Goal: Information Seeking & Learning: Learn about a topic

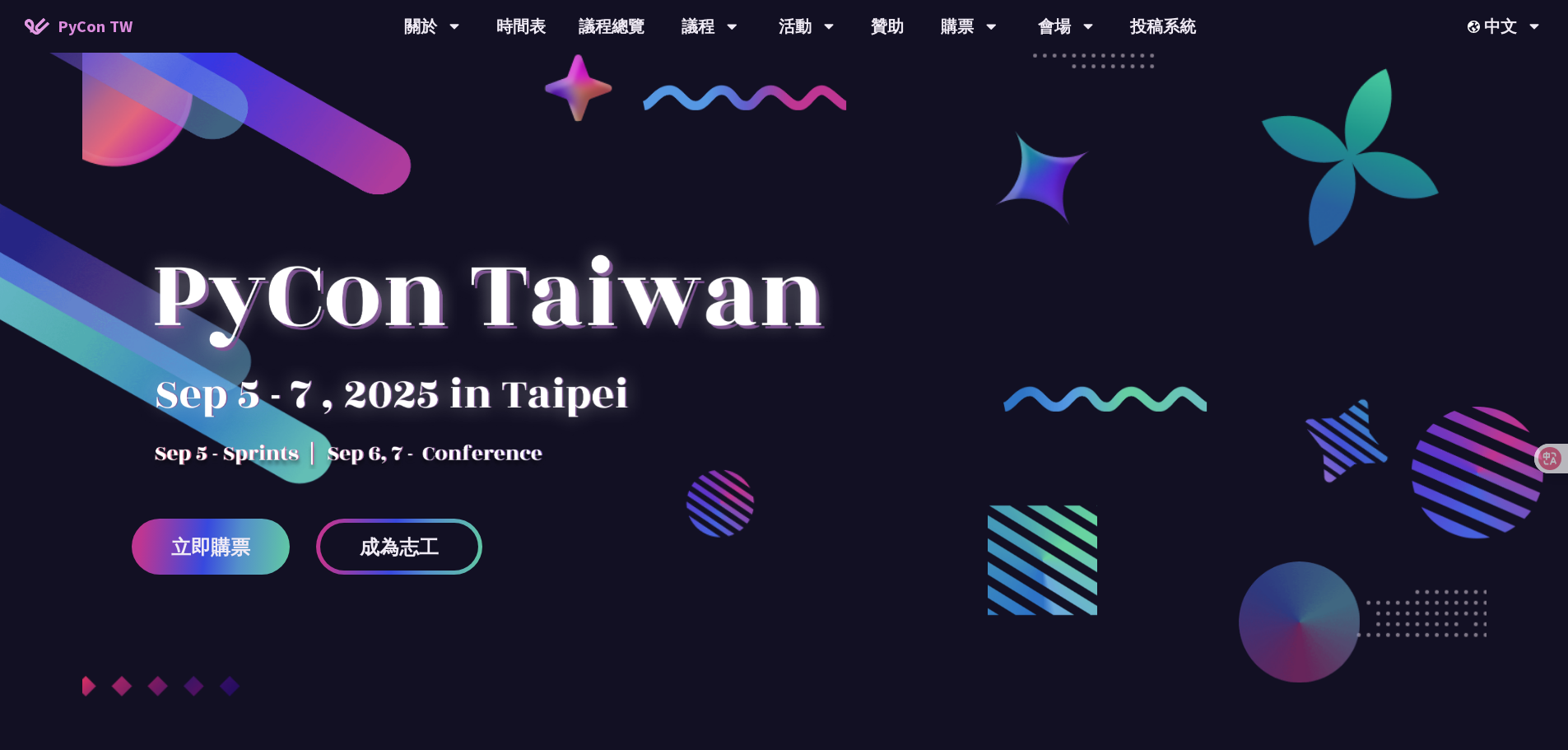
click at [1197, 395] on img at bounding box center [1106, 399] width 204 height 26
click at [1329, 399] on div at bounding box center [784, 449] width 1568 height 700
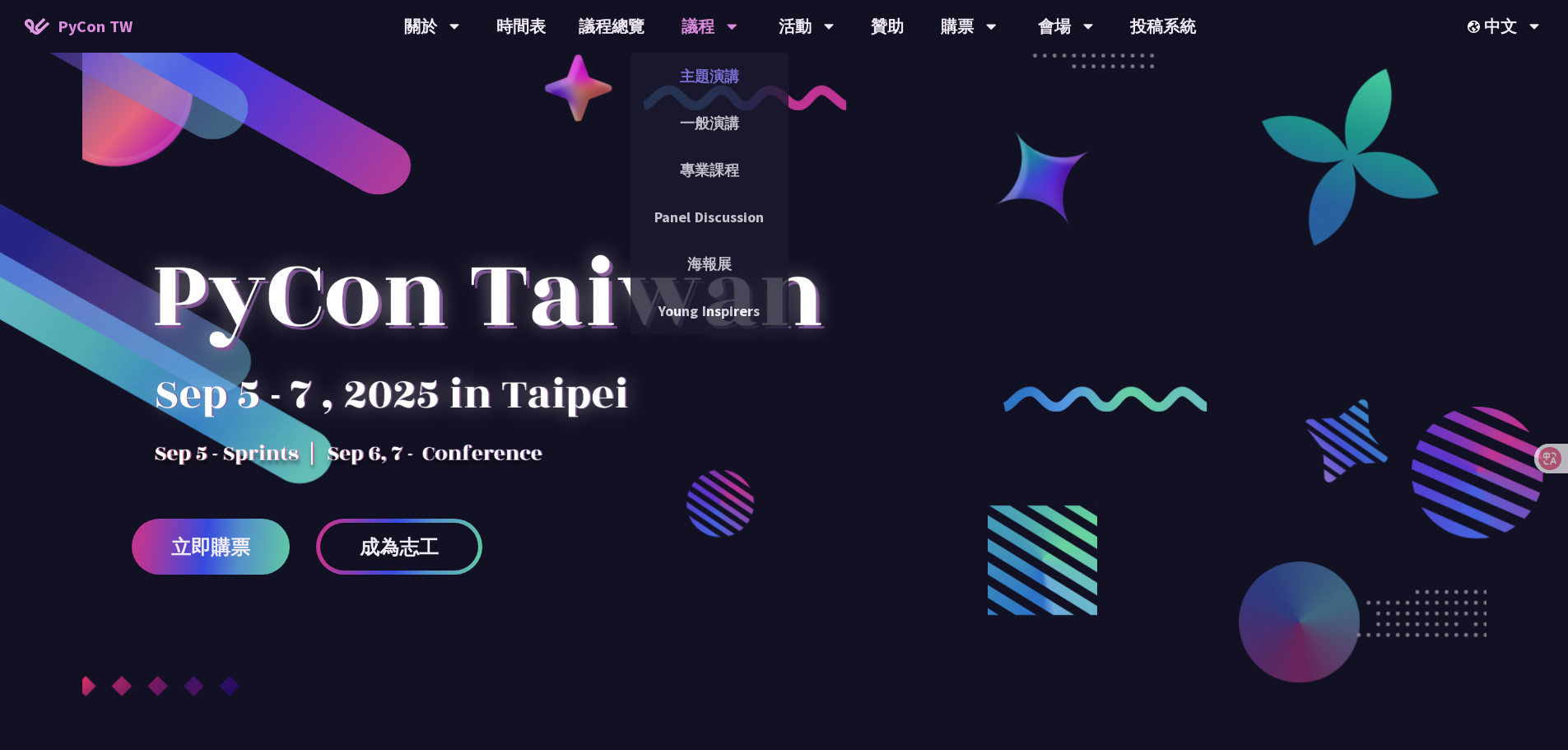
click at [733, 93] on link "主題演講" at bounding box center [710, 76] width 158 height 39
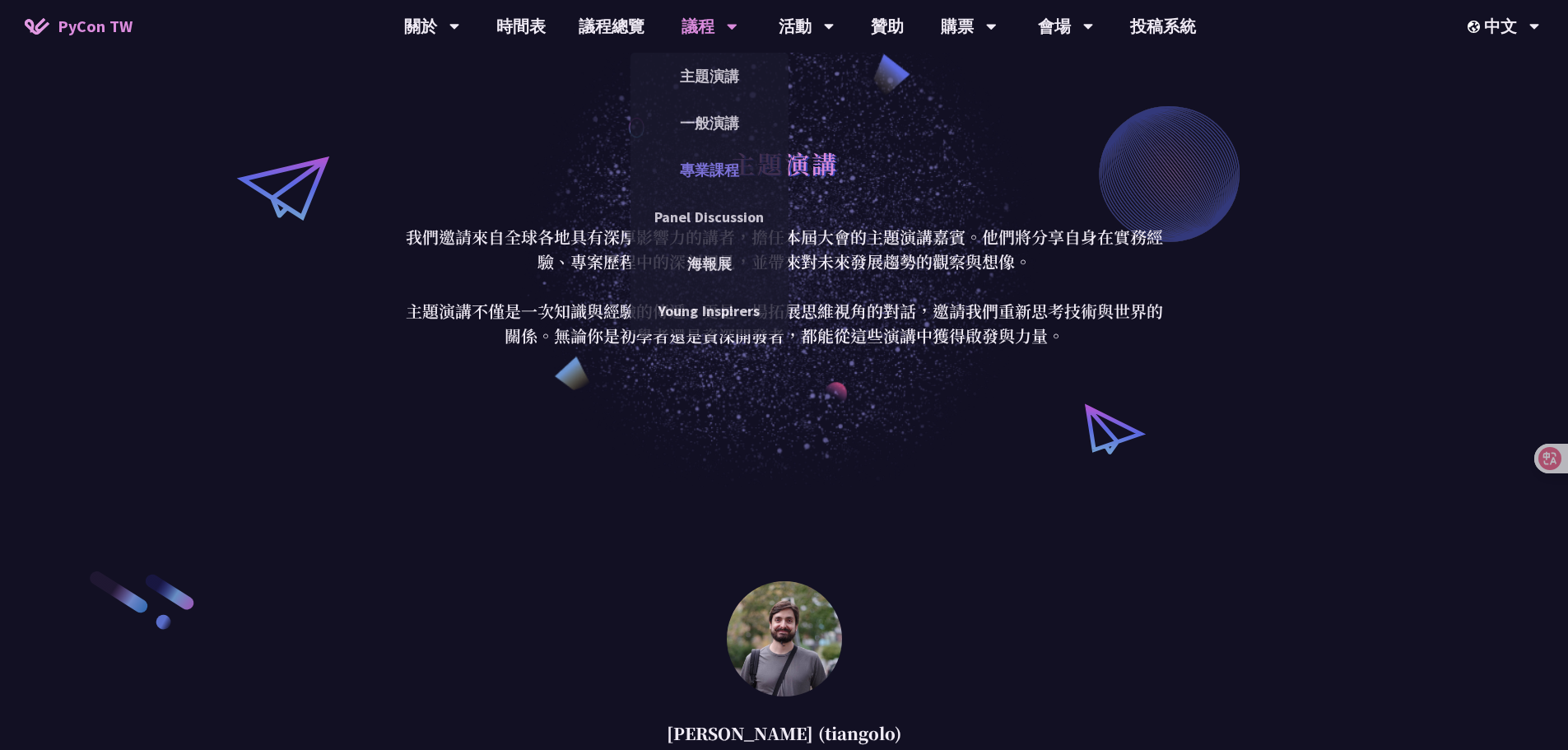
click at [723, 167] on link "專業課程" at bounding box center [710, 170] width 158 height 39
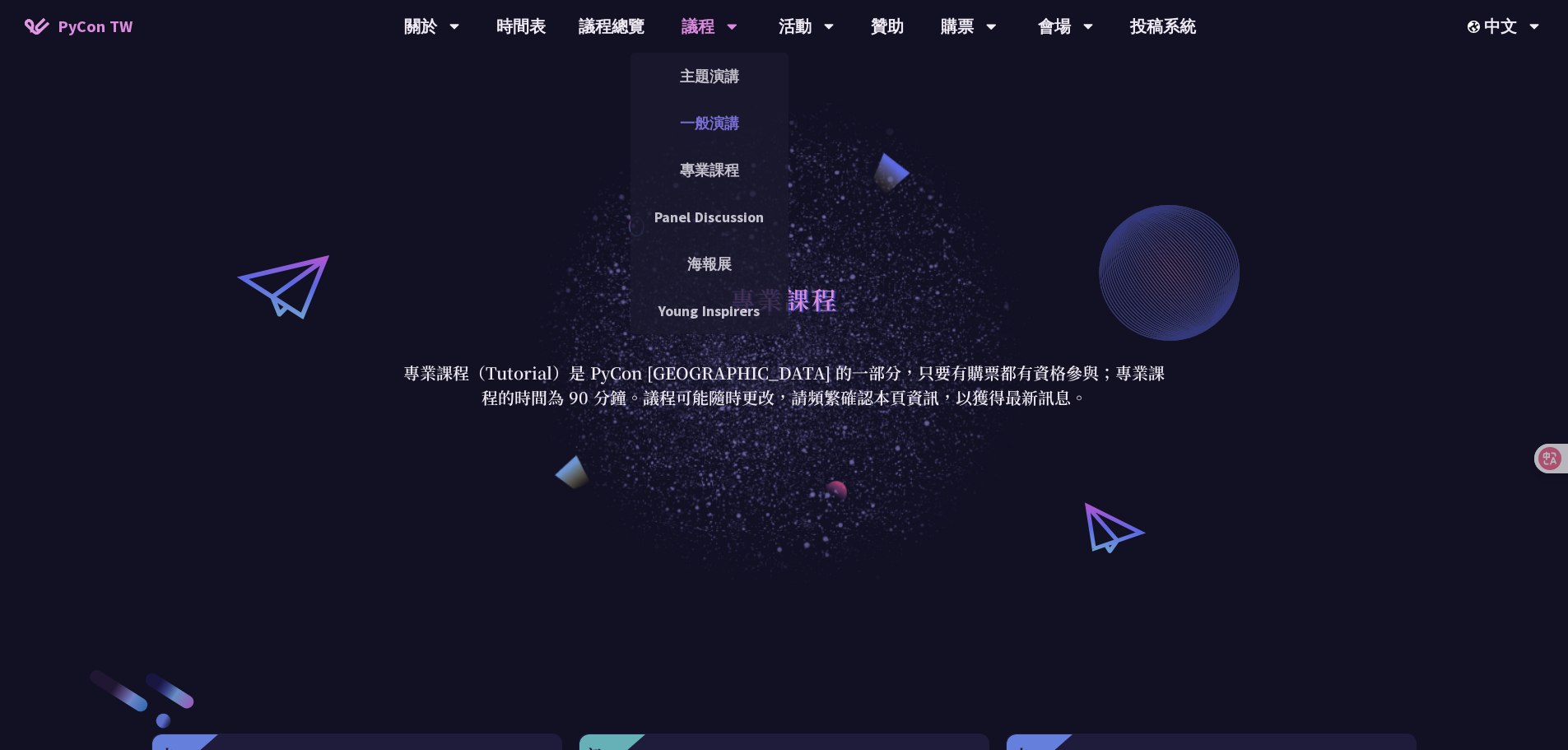
click at [713, 118] on link "一般演講" at bounding box center [710, 123] width 158 height 39
click at [712, 125] on link "一般演講" at bounding box center [710, 123] width 158 height 39
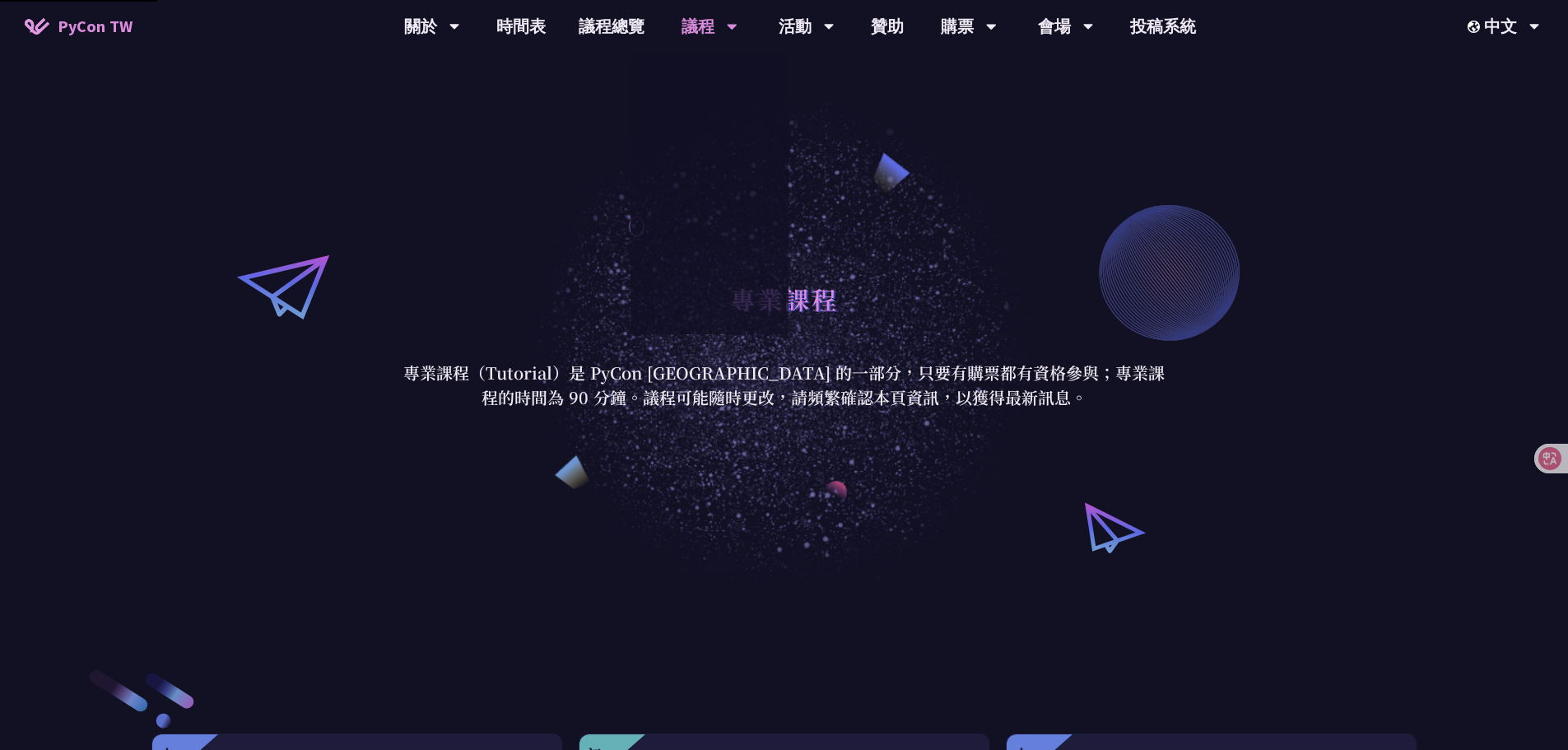
click at [645, 433] on div "專業課程 專業課程（Tutorial）是 PyCon [GEOGRAPHIC_DATA] 的一部分，只要有購票都有資格參與；專業課程的時間為 90 分鐘。議程…" at bounding box center [784, 341] width 1568 height 486
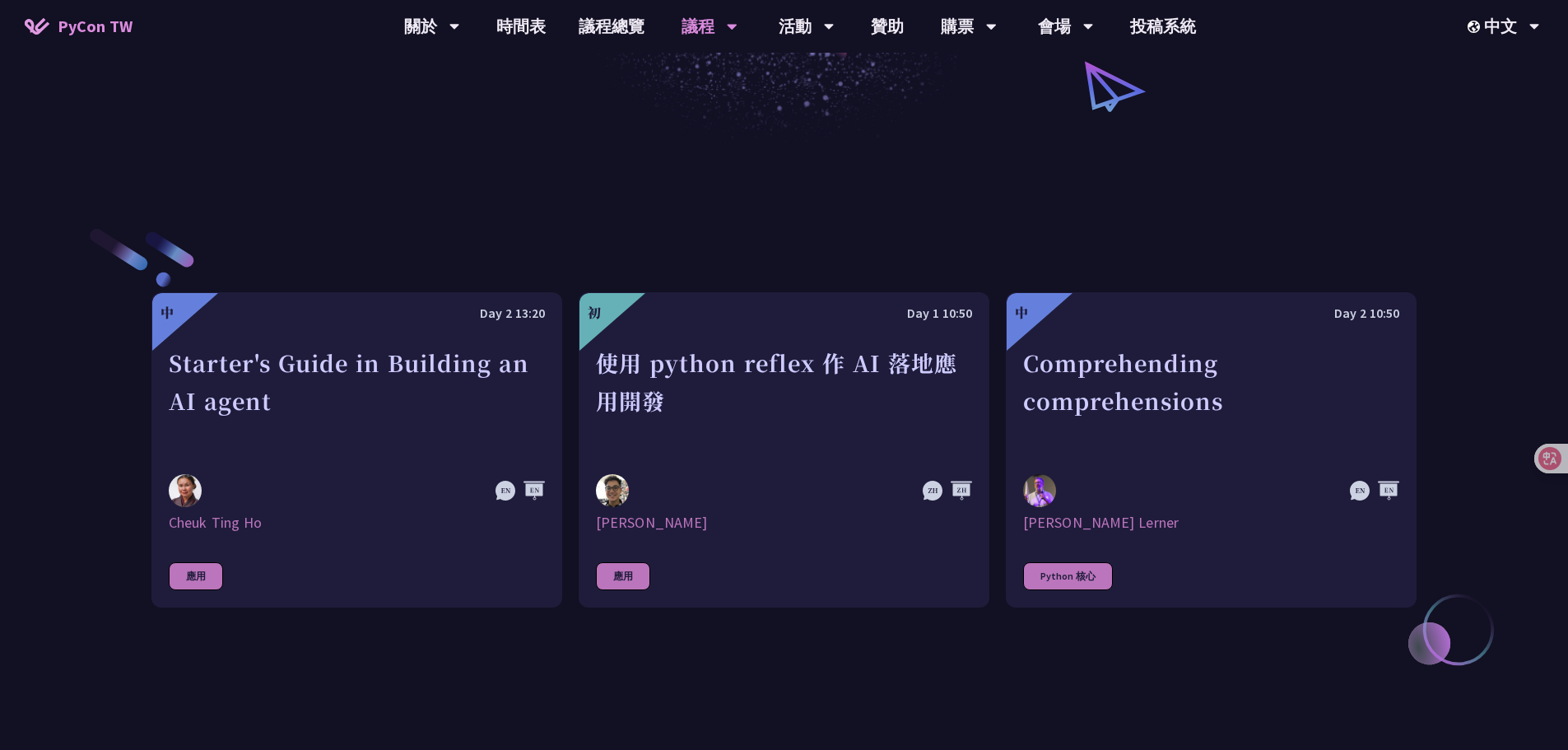
scroll to position [278, 0]
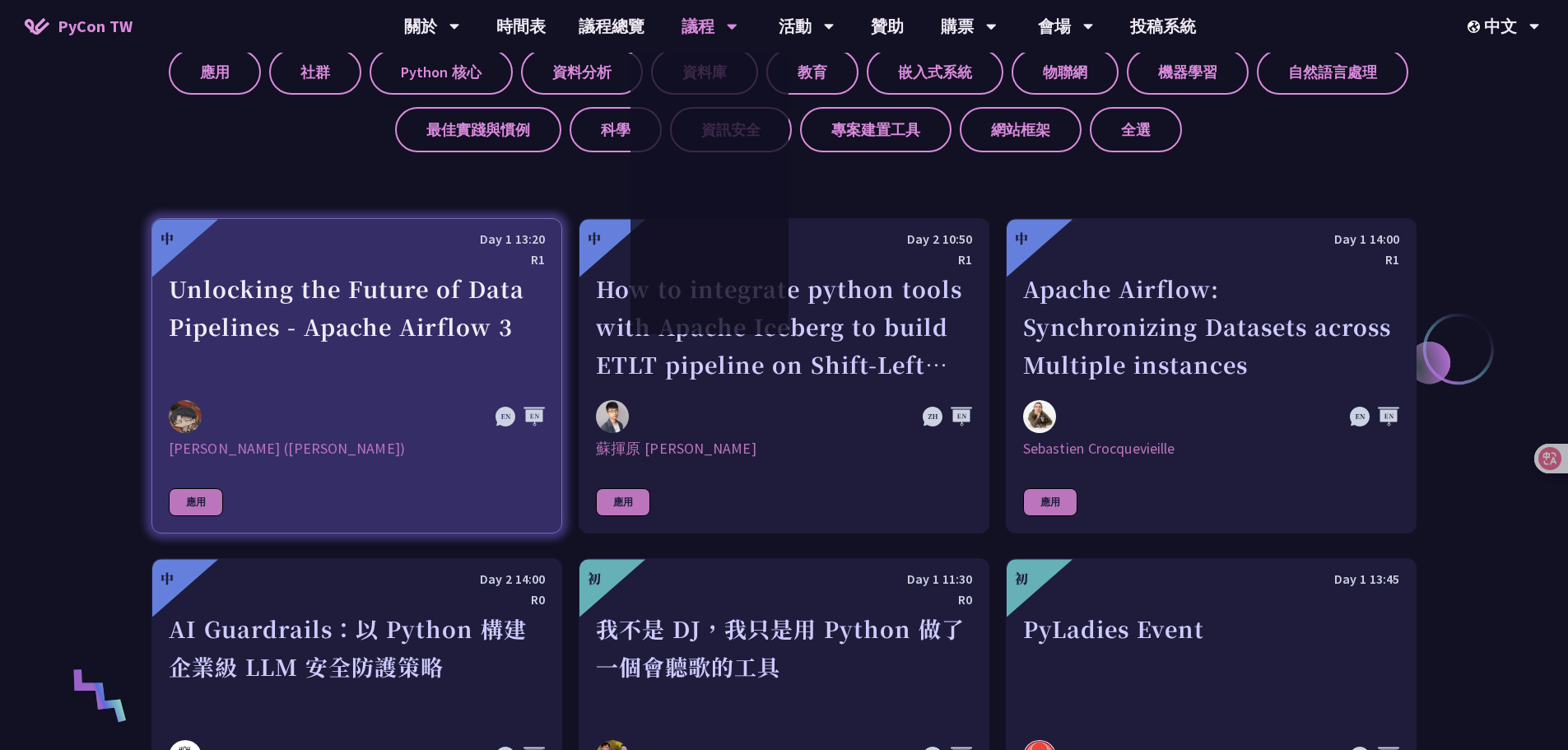
scroll to position [741, 0]
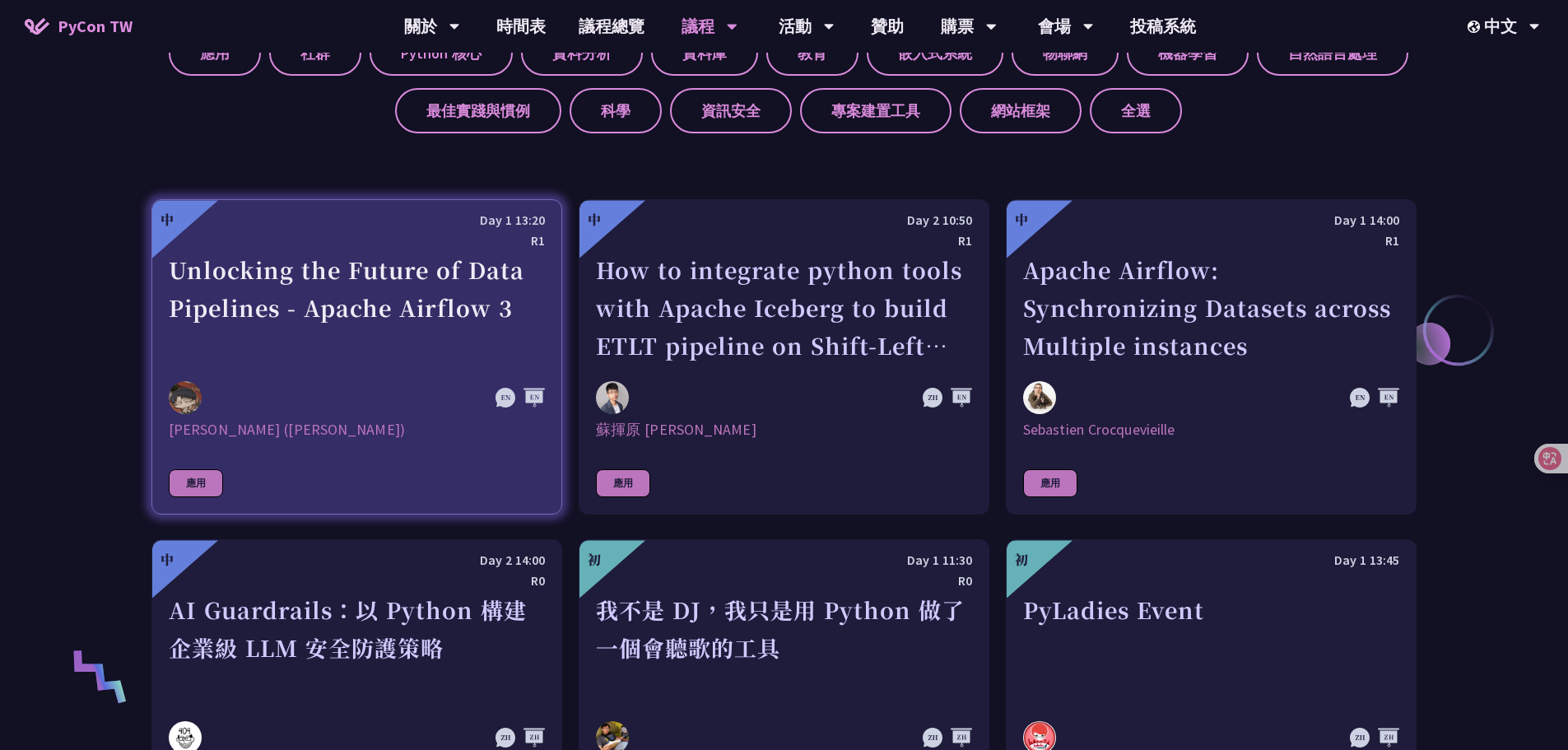
click at [441, 454] on link "中 Day 1 13:20 R1 Unlocking the Future of Data Pipelines - Apache Airflow 3 [PER…" at bounding box center [357, 357] width 411 height 315
click at [335, 276] on div "Unlocking the Future of Data Pipelines - Apache Airflow 3" at bounding box center [357, 308] width 376 height 114
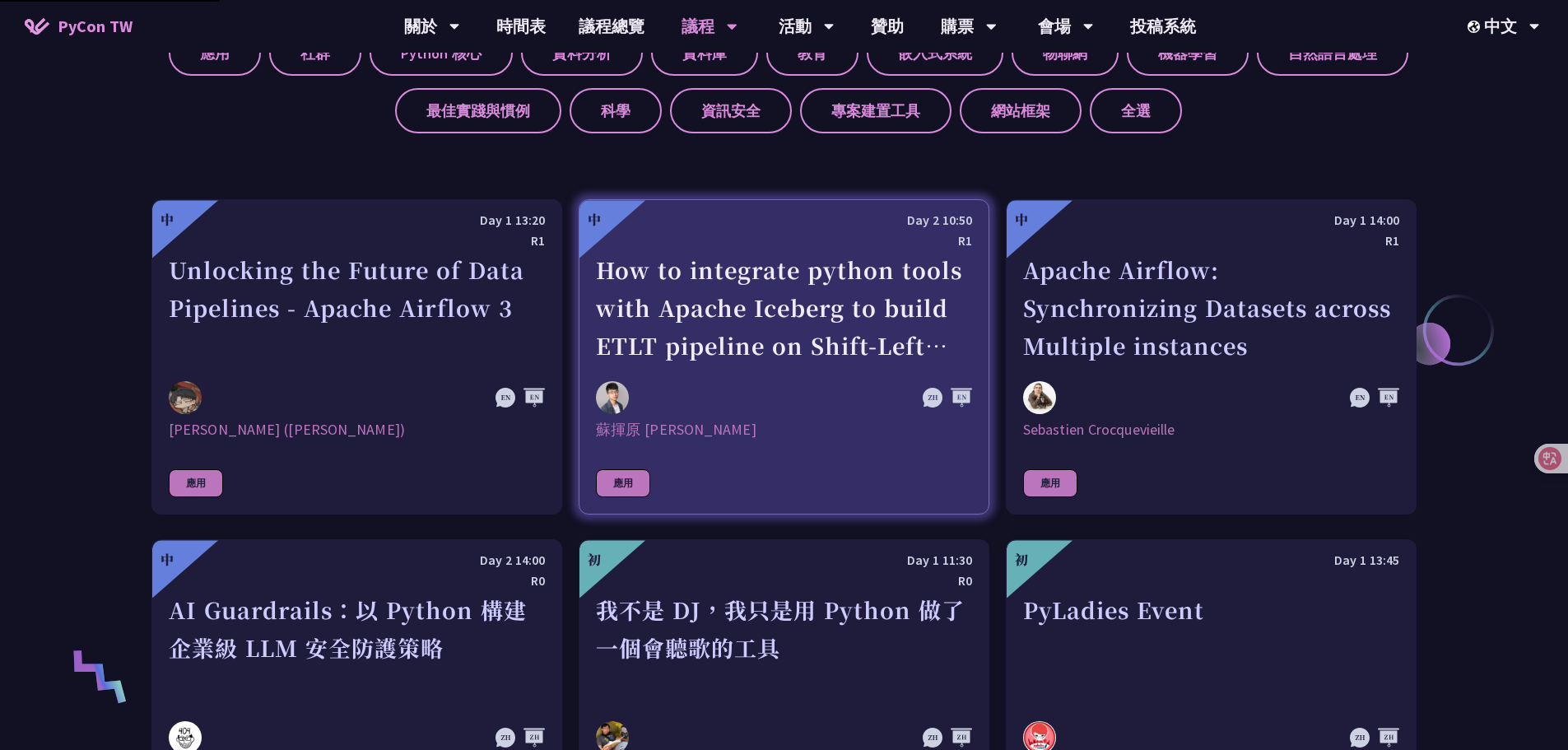
click at [711, 303] on div "How to integrate python tools with Apache Iceberg to build ETLT pipeline on Shi…" at bounding box center [783, 308] width 376 height 114
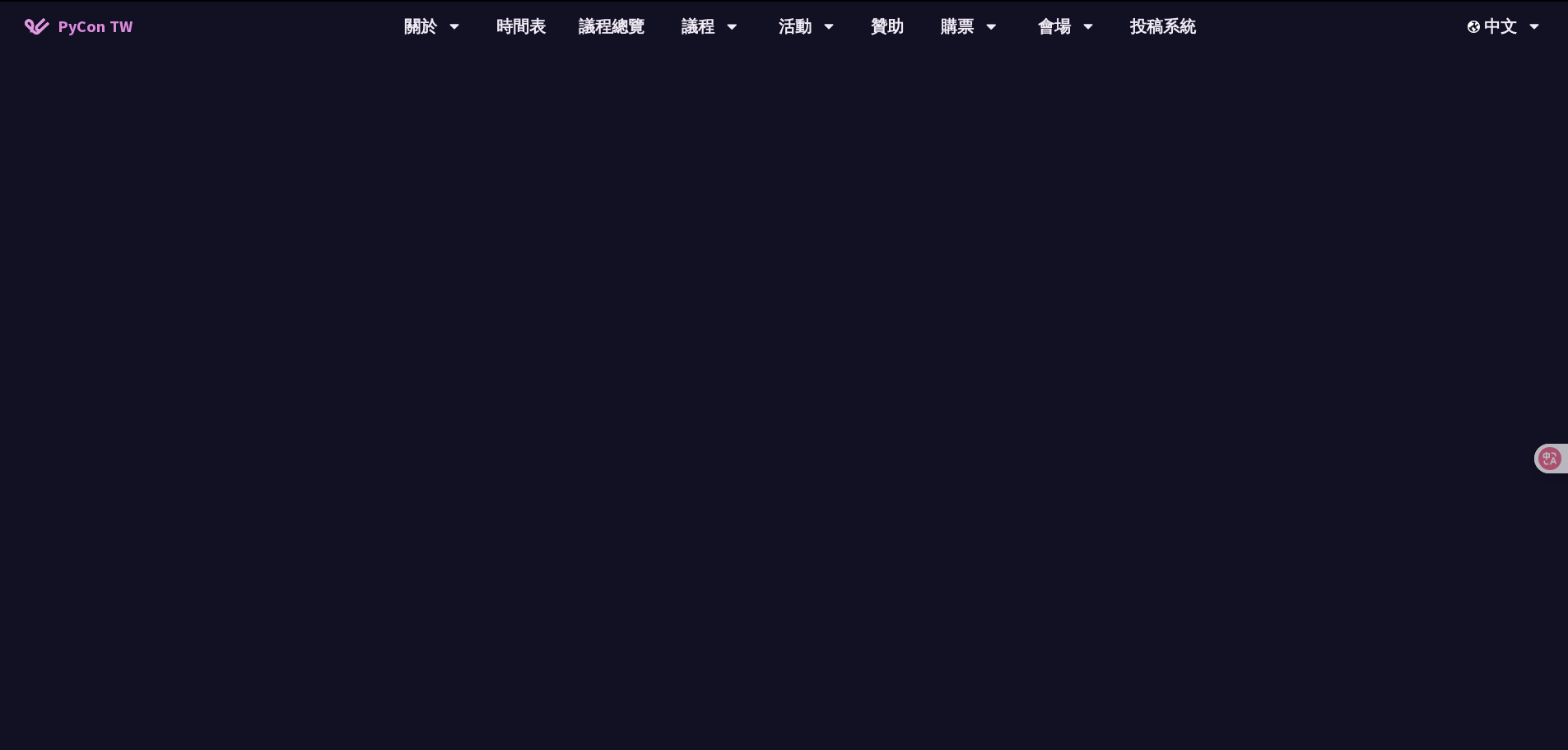
click at [412, 312] on p "一般議程是大會中最主要的活動形式，來自台灣及世界各地的講者將分享他們在 Python 相關領域的經驗與洞見。每場演講會根據主題的深度與類型，安排不同的長度與形…" at bounding box center [784, 385] width 766 height 148
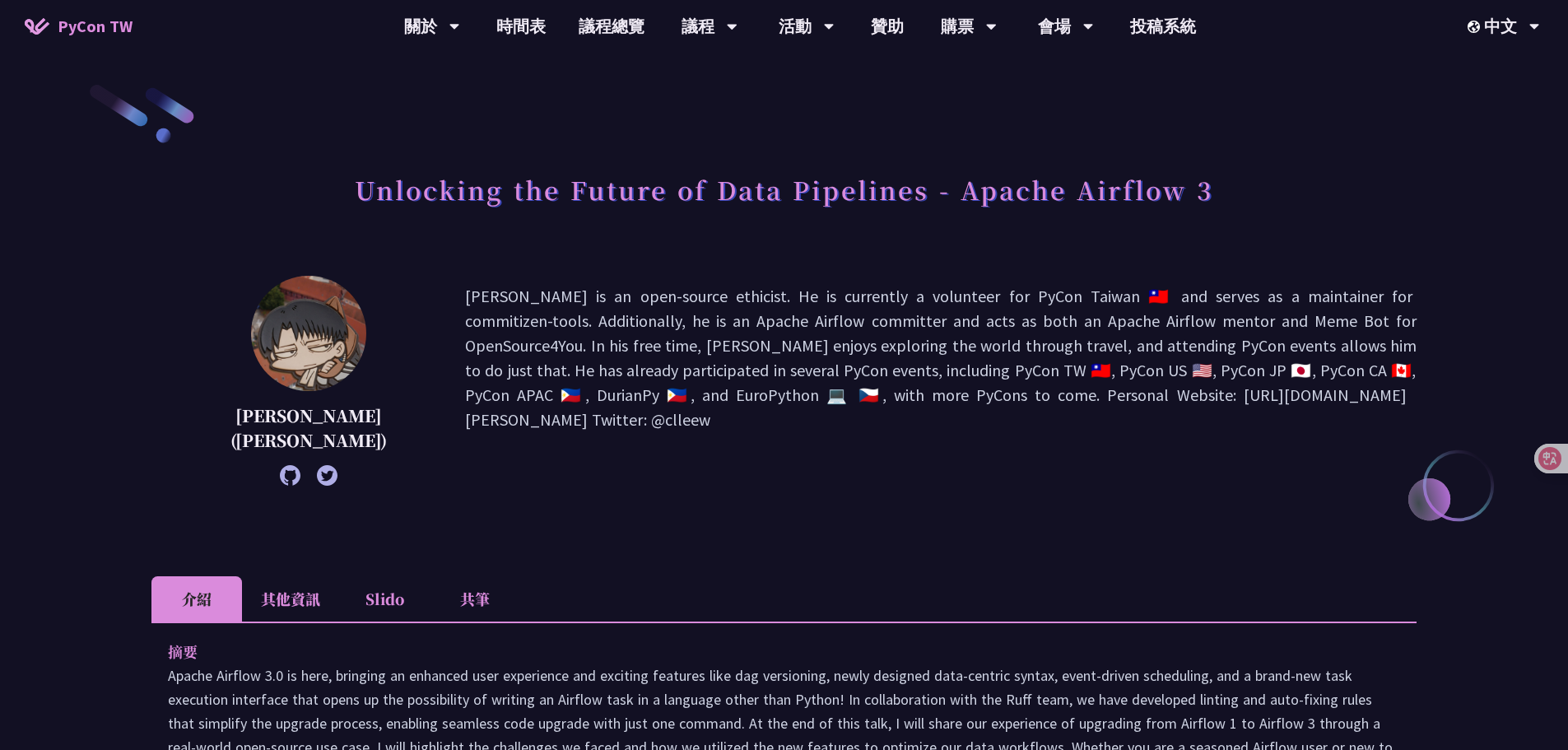
click at [679, 489] on div "[PERSON_NAME] ([PERSON_NAME]) [PERSON_NAME] is an open-source ethicist. He is c…" at bounding box center [784, 405] width 1265 height 259
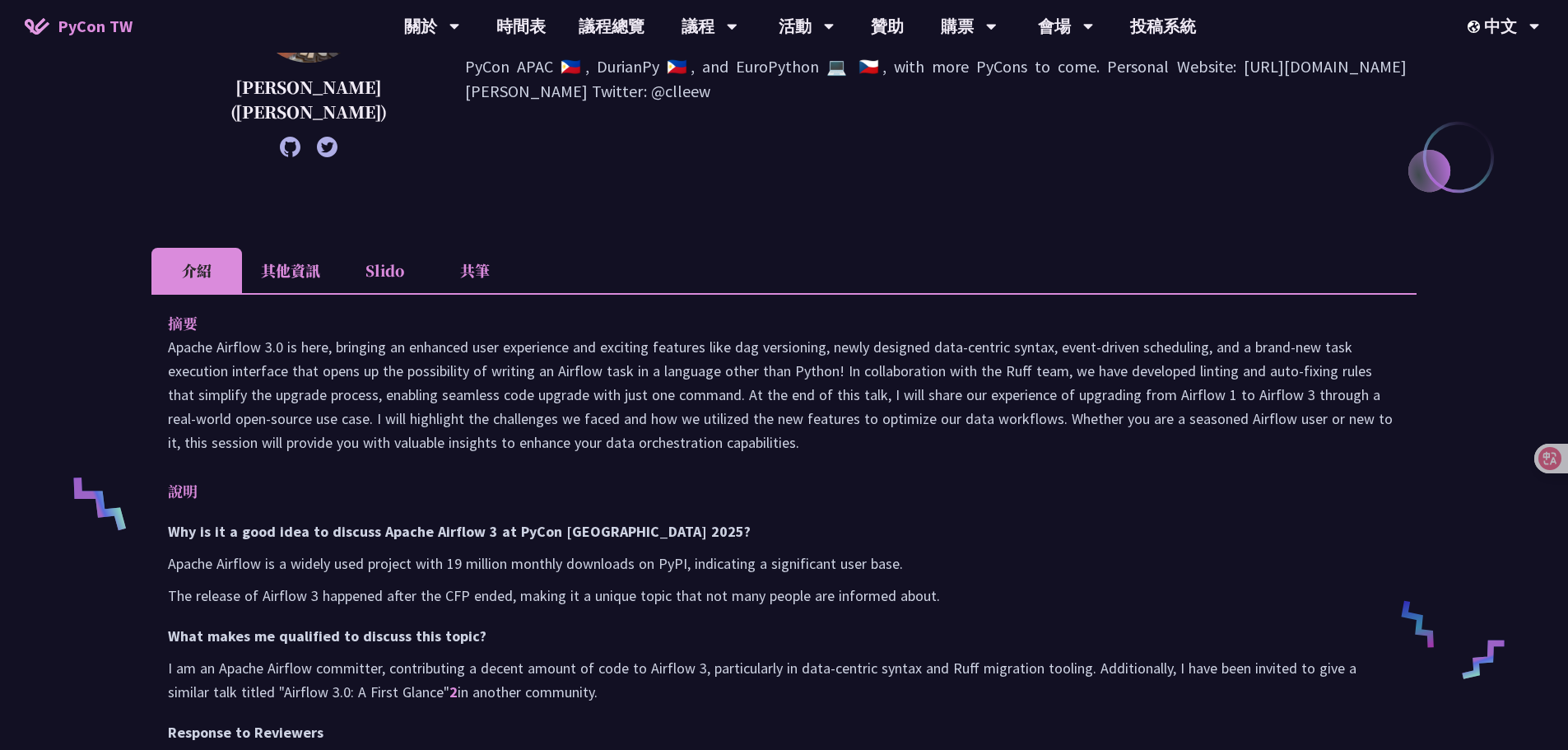
scroll to position [329, 0]
click at [369, 280] on li "Slido" at bounding box center [384, 269] width 91 height 45
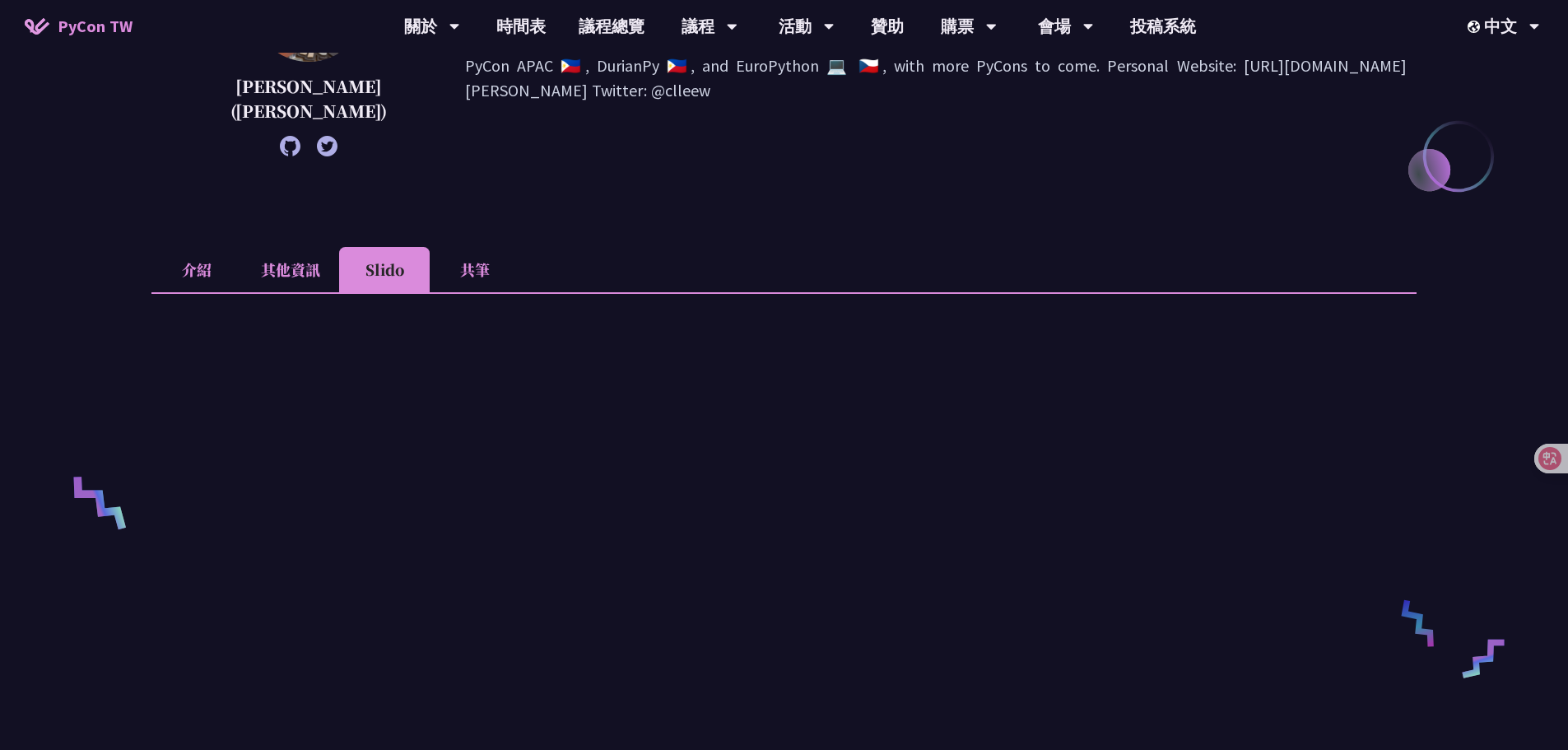
click at [470, 279] on li "共筆" at bounding box center [474, 269] width 91 height 45
click at [367, 279] on li "Slido" at bounding box center [384, 269] width 91 height 45
click at [264, 263] on li "其他資訊" at bounding box center [290, 269] width 97 height 45
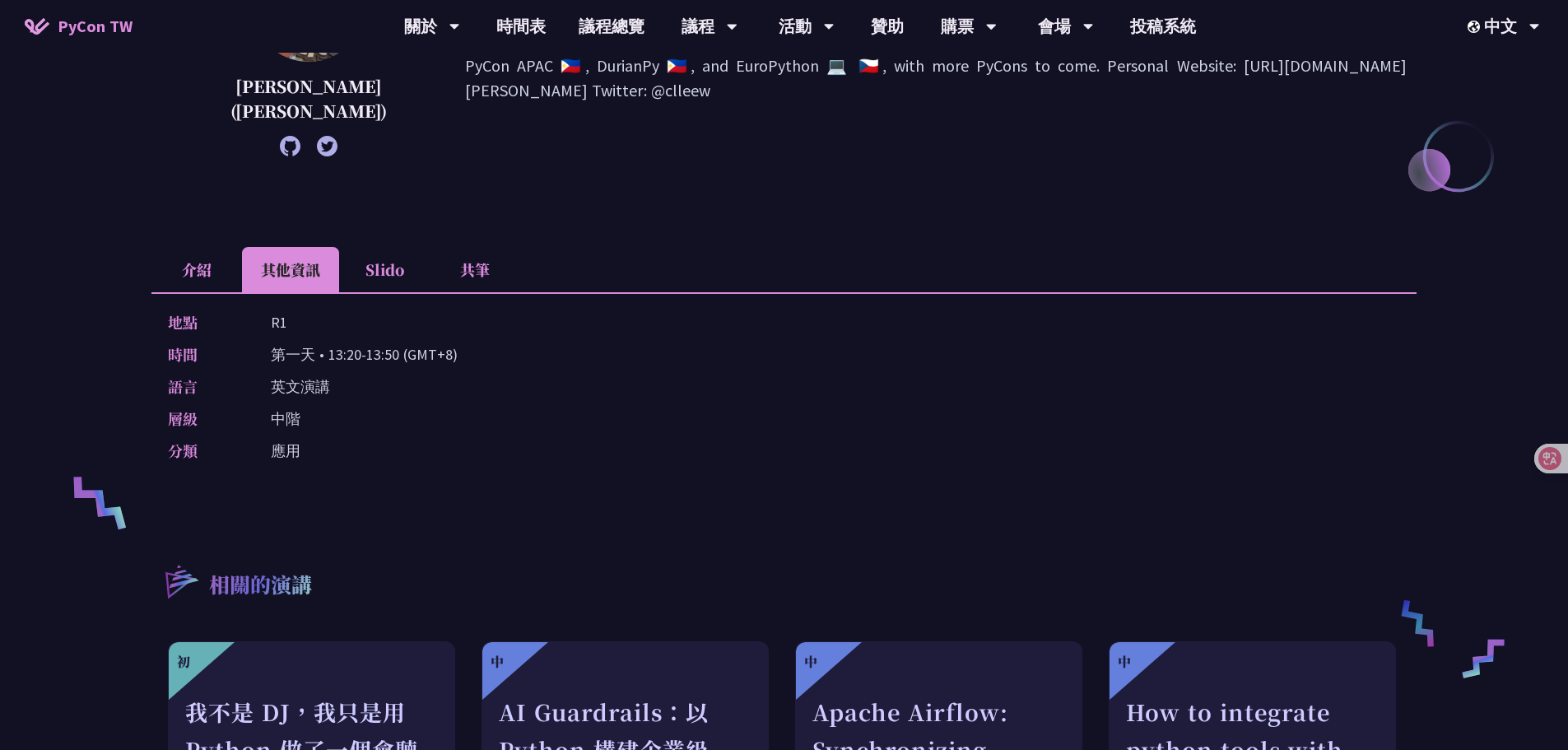
drag, startPoint x: 743, startPoint y: 317, endPoint x: 771, endPoint y: 300, distance: 32.8
click at [748, 313] on div "地點 R1" at bounding box center [780, 323] width 1224 height 24
click at [888, 200] on div "[PERSON_NAME] ([PERSON_NAME]) [PERSON_NAME] is an open-source ethicist. He is c…" at bounding box center [784, 76] width 1265 height 259
click at [775, 201] on div "[PERSON_NAME] ([PERSON_NAME]) [PERSON_NAME] is an open-source ethicist. He is c…" at bounding box center [784, 76] width 1265 height 259
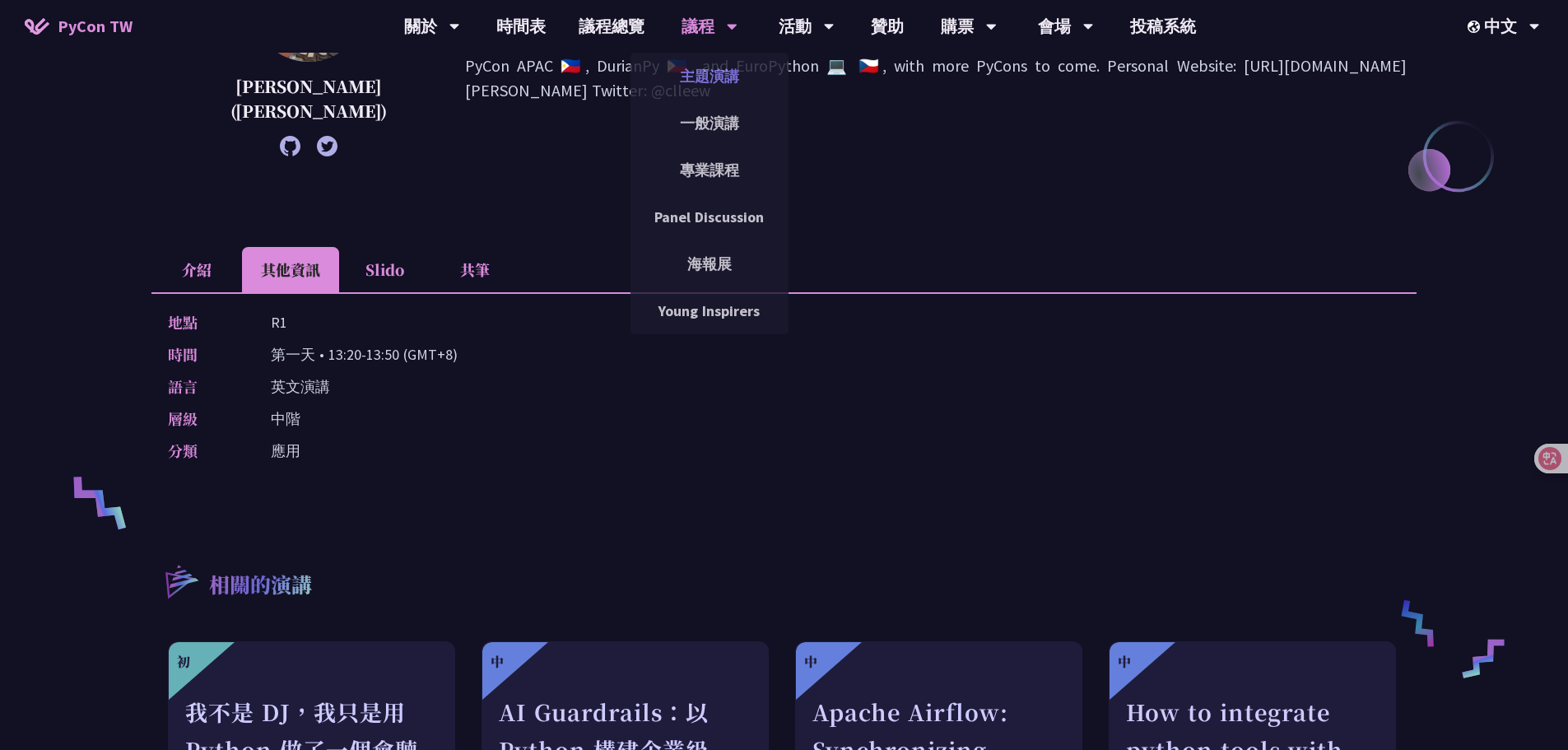
click at [719, 85] on link "主題演講" at bounding box center [710, 76] width 158 height 39
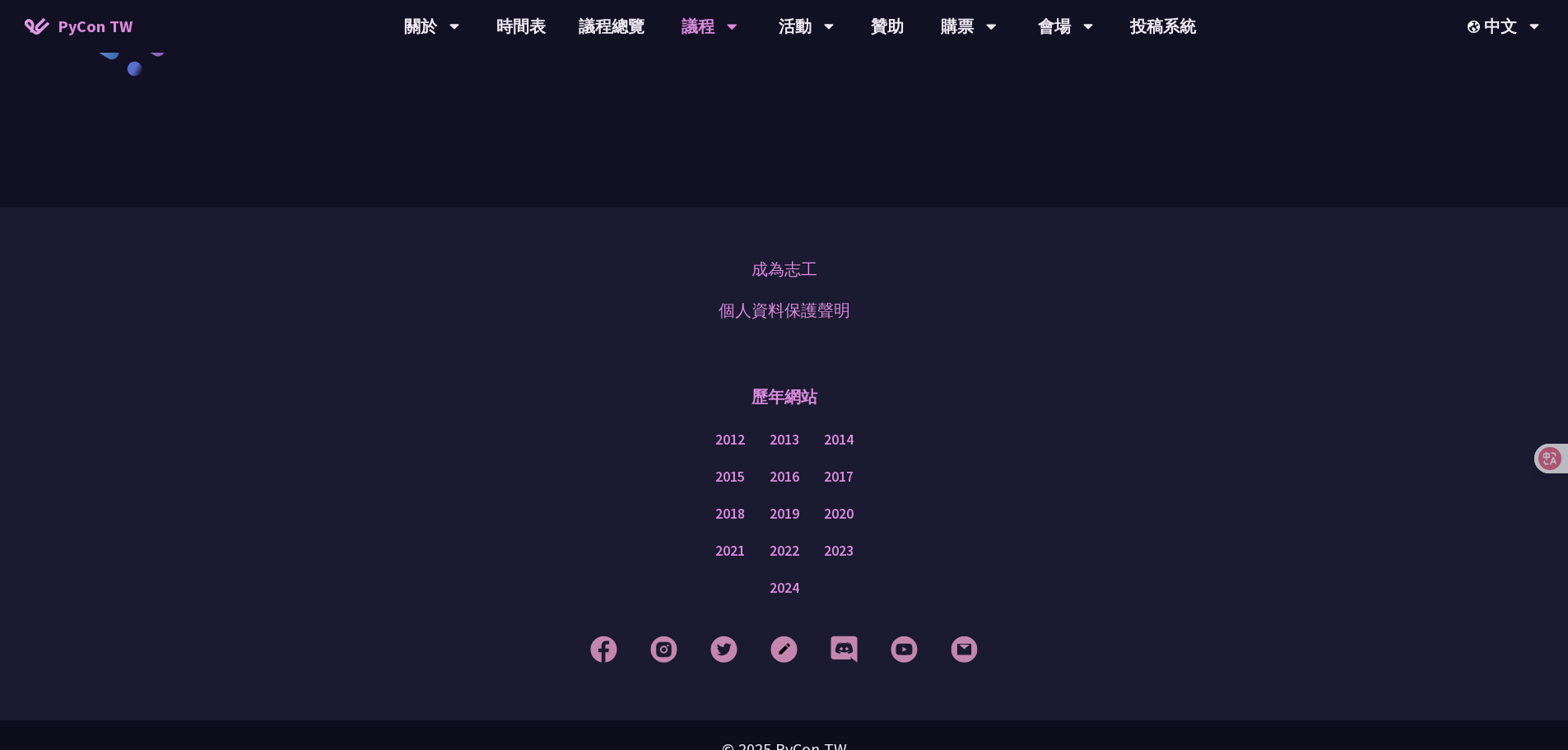
scroll to position [2867, 0]
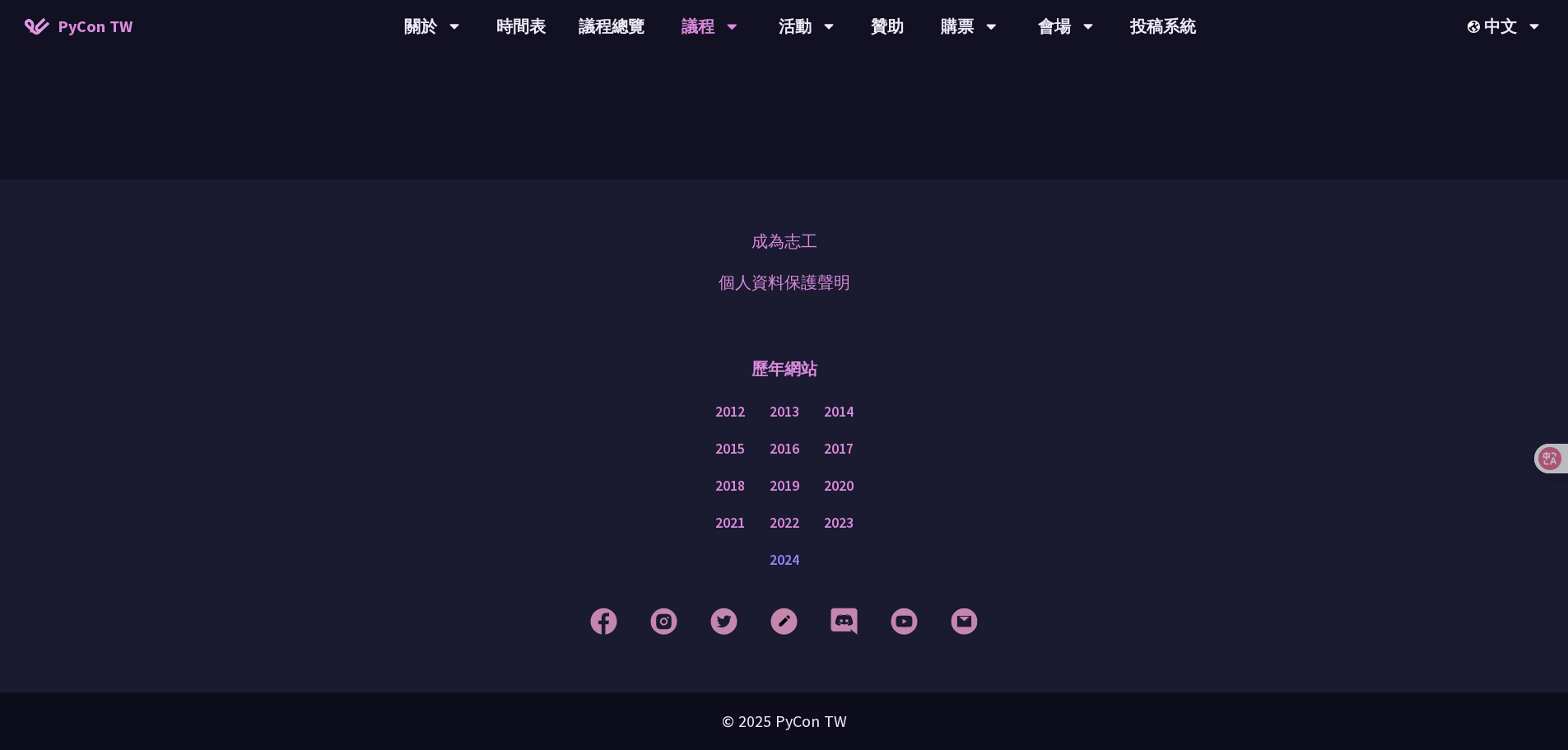
click at [788, 570] on div "2024" at bounding box center [784, 560] width 1485 height 37
click at [789, 562] on link "2024" at bounding box center [784, 560] width 29 height 20
